Goal: Information Seeking & Learning: Learn about a topic

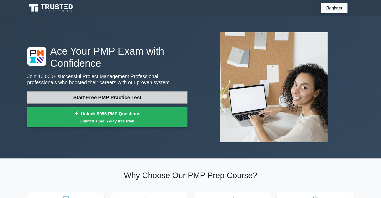
click at [170, 97] on link "Start Free PMP Practice Test" at bounding box center [107, 98] width 160 height 12
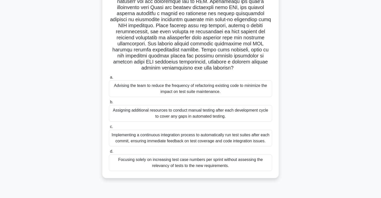
scroll to position [64, 0]
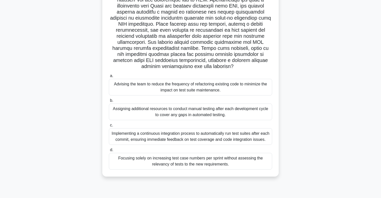
click at [255, 141] on div "Implementing a continuous integration process to automatically run test suites …" at bounding box center [190, 136] width 163 height 17
click at [109, 127] on input "c. Implementing a continuous integration process to automatically run test suit…" at bounding box center [109, 125] width 0 height 3
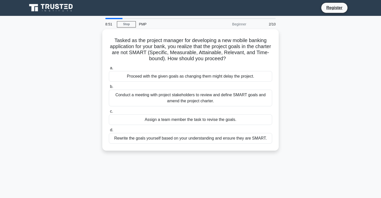
scroll to position [0, 0]
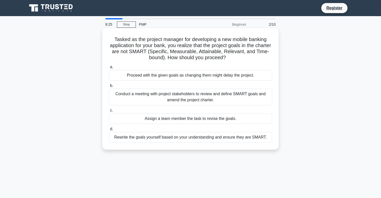
click at [261, 100] on div "Conduct a meeting with project stakeholders to review and define SMART goals an…" at bounding box center [190, 97] width 163 height 17
click at [109, 87] on input "b. Conduct a meeting with project stakeholders to review and define SMART goals…" at bounding box center [109, 85] width 0 height 3
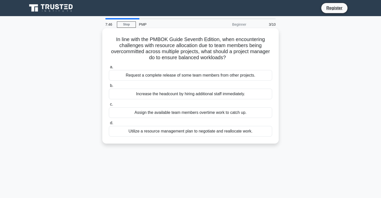
click at [252, 132] on div "Utilize a resource management plan to negotiate and reallocate work." at bounding box center [190, 131] width 163 height 11
click at [109, 125] on input "d. Utilize a resource management plan to negotiate and reallocate work." at bounding box center [109, 123] width 0 height 3
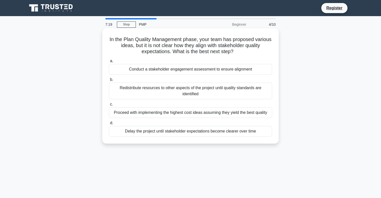
click at [249, 72] on div "Conduct a stakeholder engagement assessment to ensure alignment" at bounding box center [190, 69] width 163 height 11
click at [109, 63] on input "a. Conduct a stakeholder engagement assessment to ensure alignment" at bounding box center [109, 61] width 0 height 3
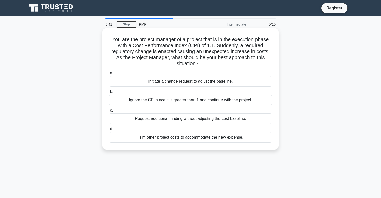
click at [205, 102] on div "Ignore the CPI since it is greater than 1 and continue with the project." at bounding box center [190, 100] width 163 height 11
click at [109, 94] on input "b. Ignore the CPI since it is greater than 1 and continue with the project." at bounding box center [109, 91] width 0 height 3
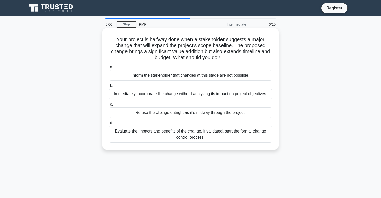
click at [241, 137] on div "Evaluate the impacts and benefits of the change, if validated, start the formal…" at bounding box center [190, 134] width 163 height 17
click at [109, 125] on input "d. Evaluate the impacts and benefits of the change, if validated, start the for…" at bounding box center [109, 123] width 0 height 3
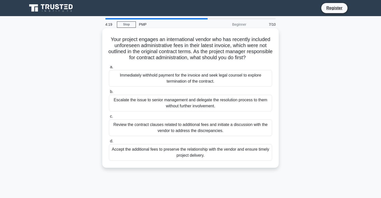
click at [231, 130] on div "Review the contract clauses related to additional fees and initiate a discussio…" at bounding box center [190, 128] width 163 height 17
click at [109, 118] on input "c. Review the contract clauses related to additional fees and initiate a discus…" at bounding box center [109, 116] width 0 height 3
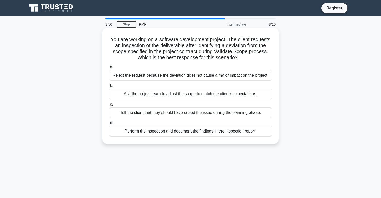
click at [260, 131] on div "Perform the inspection and document the findings in the inspection report." at bounding box center [190, 131] width 163 height 11
click at [109, 125] on input "d. Perform the inspection and document the findings in the inspection report." at bounding box center [109, 123] width 0 height 3
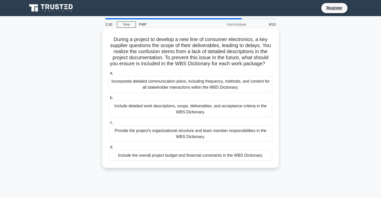
click at [259, 112] on div "Include detailed work descriptions, scope, deliverables, and acceptance criteri…" at bounding box center [190, 109] width 163 height 17
click at [109, 100] on input "b. Include detailed work descriptions, scope, deliverables, and acceptance crit…" at bounding box center [109, 97] width 0 height 3
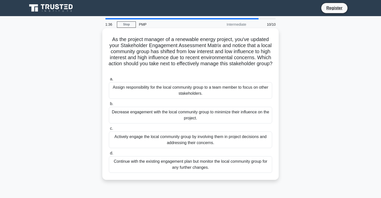
click at [265, 142] on div "Actively engage the local community group by involving them in project decision…" at bounding box center [190, 140] width 163 height 17
click at [109, 130] on input "c. Actively engage the local community group by involving them in project decis…" at bounding box center [109, 128] width 0 height 3
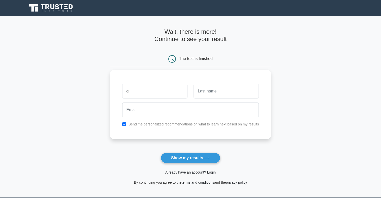
type input "Giangrazio"
click at [219, 82] on div at bounding box center [226, 91] width 71 height 19
click at [213, 95] on input "text" at bounding box center [226, 91] width 65 height 15
type input "Tagarelli"
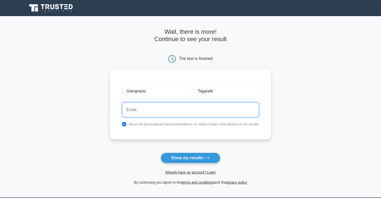
click at [191, 111] on input "email" at bounding box center [190, 110] width 137 height 15
type input "g.tagarelli95@gmail.com"
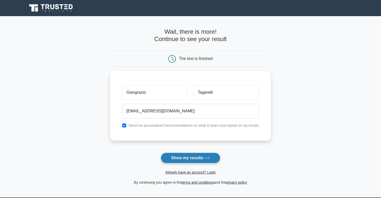
click at [189, 156] on button "Show my results" at bounding box center [191, 158] width 60 height 11
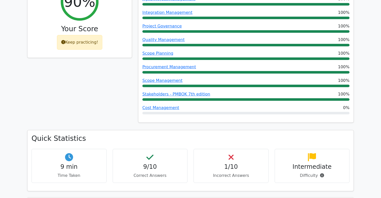
scroll to position [256, 0]
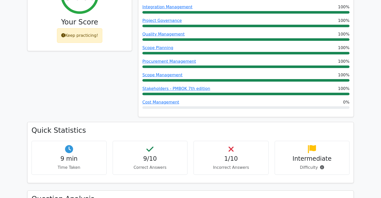
click at [223, 141] on div "1/10 Incorrect Answers" at bounding box center [231, 158] width 75 height 34
click at [229, 155] on h4 "1/10" at bounding box center [231, 158] width 67 height 7
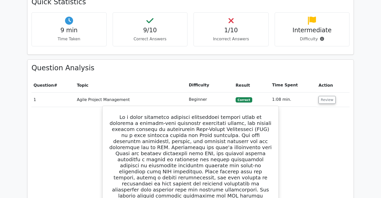
scroll to position [385, 0]
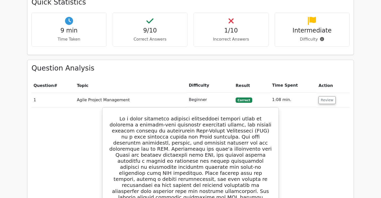
click at [199, 93] on td "Beginner" at bounding box center [210, 100] width 47 height 14
click at [241, 93] on td "Correct" at bounding box center [252, 100] width 37 height 14
click at [278, 93] on td "1:08 min." at bounding box center [293, 100] width 46 height 14
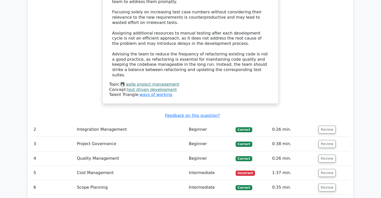
scroll to position [780, 0]
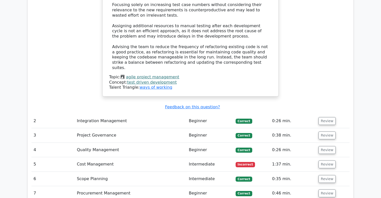
click at [99, 157] on td "Cost Management" at bounding box center [131, 164] width 112 height 14
click at [246, 162] on span "Incorrect" at bounding box center [245, 164] width 19 height 5
click at [321, 161] on button "Review" at bounding box center [327, 165] width 17 height 8
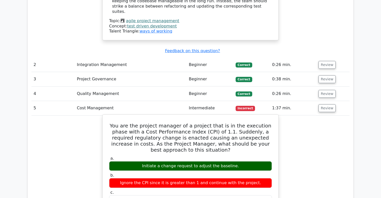
scroll to position [835, 0]
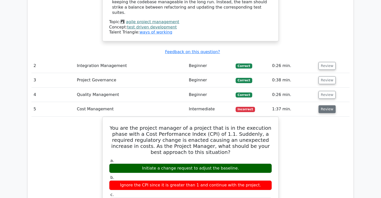
click at [326, 105] on button "Review" at bounding box center [327, 109] width 17 height 8
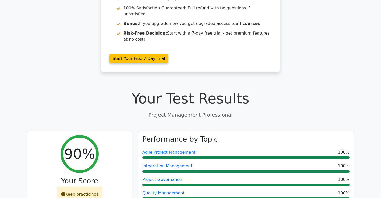
scroll to position [96, 0]
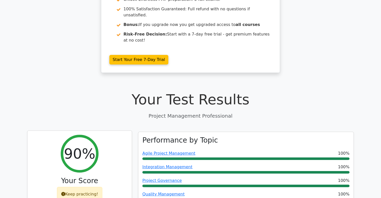
click at [76, 187] on div "Keep practicing!" at bounding box center [80, 194] width 46 height 15
click at [63, 192] on icon at bounding box center [63, 194] width 4 height 4
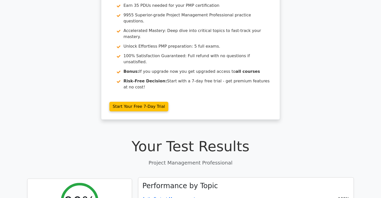
scroll to position [0, 0]
